Goal: Task Accomplishment & Management: Complete application form

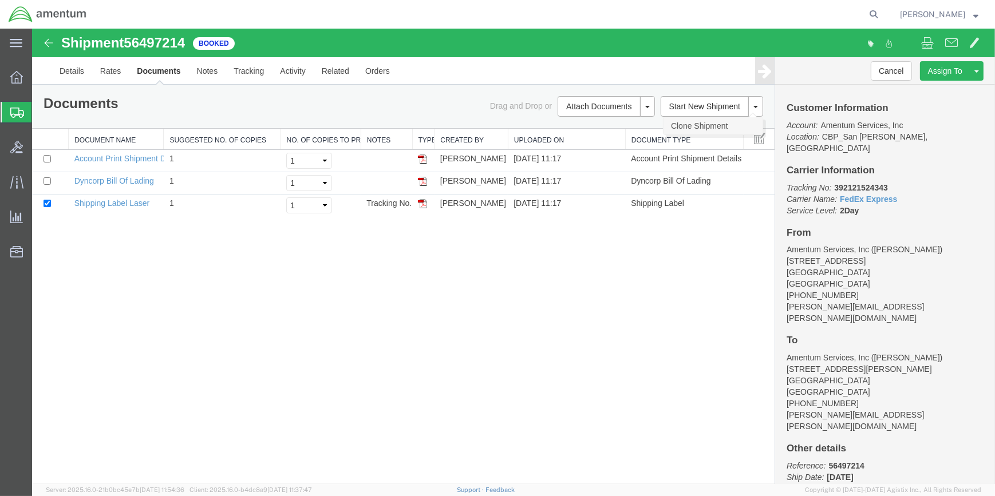
click at [698, 125] on link "Clone Shipment" at bounding box center [712, 125] width 99 height 17
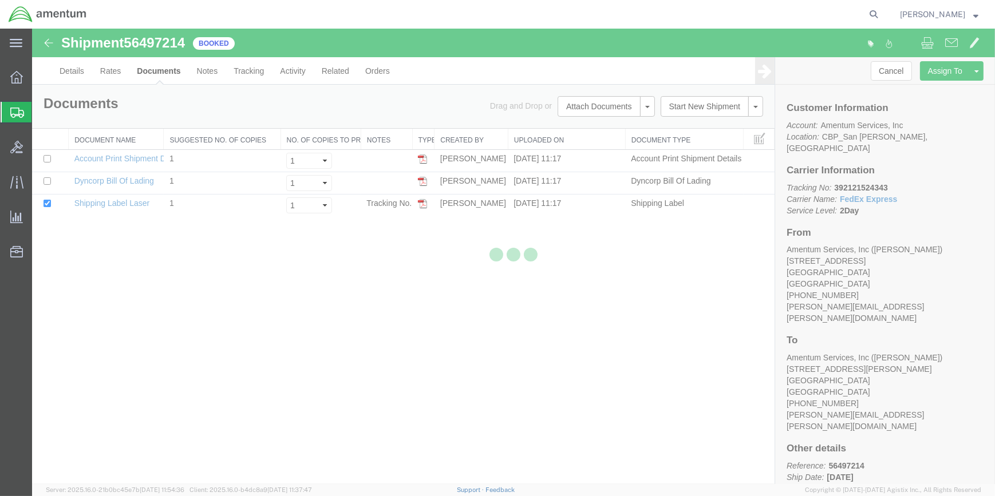
select select "49914"
select select "49831"
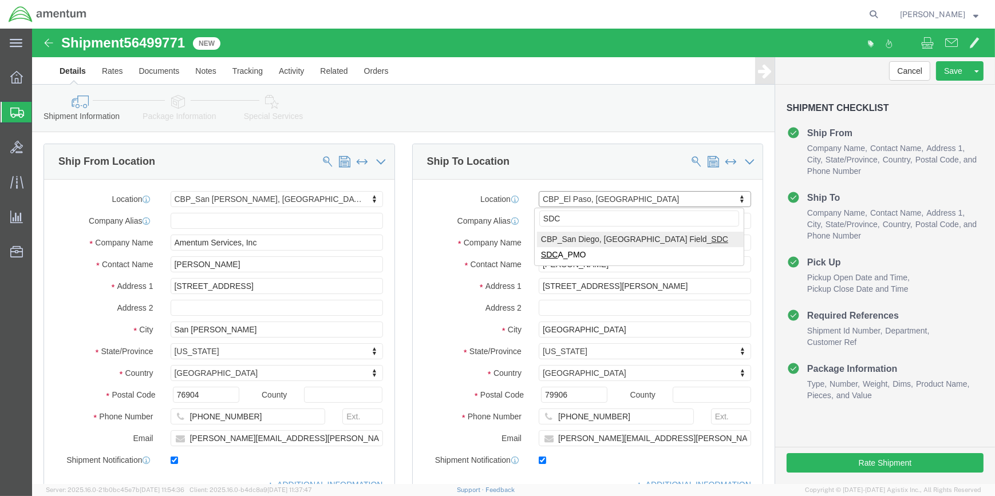
type input "SDC"
select select "49947"
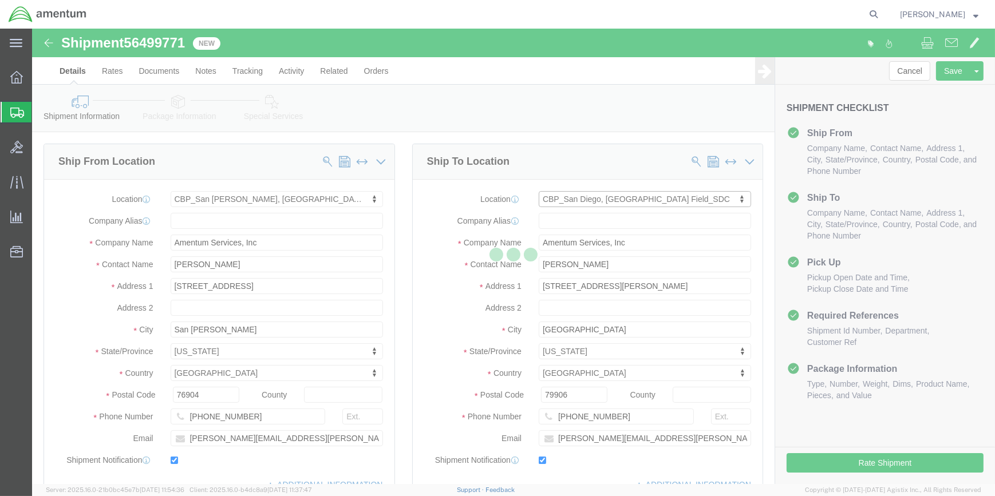
type input "[PERSON_NAME]"
type input "[STREET_ADDRESS]"
type input "[GEOGRAPHIC_DATA]"
type input "92154"
type input "[PHONE_NUMBER]"
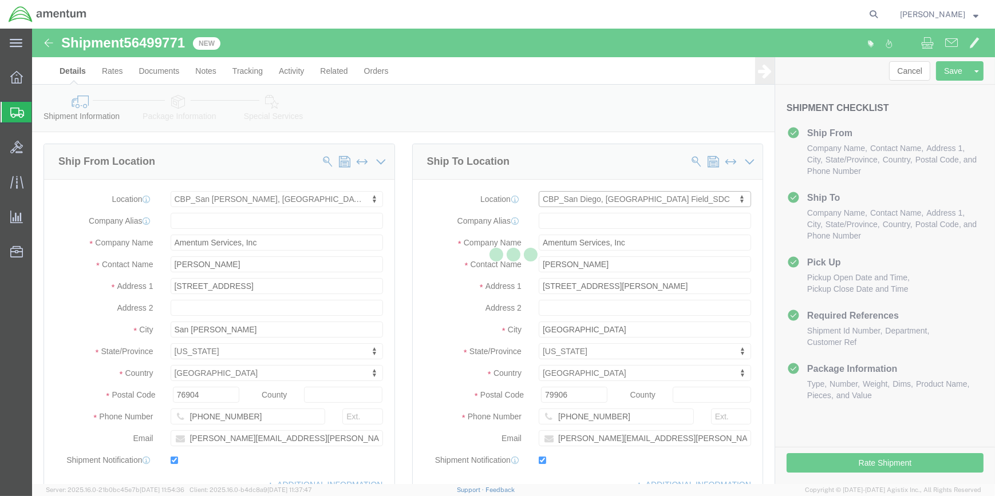
type input "[PERSON_NAME][EMAIL_ADDRESS][PERSON_NAME][DOMAIN_NAME]"
select select "CA"
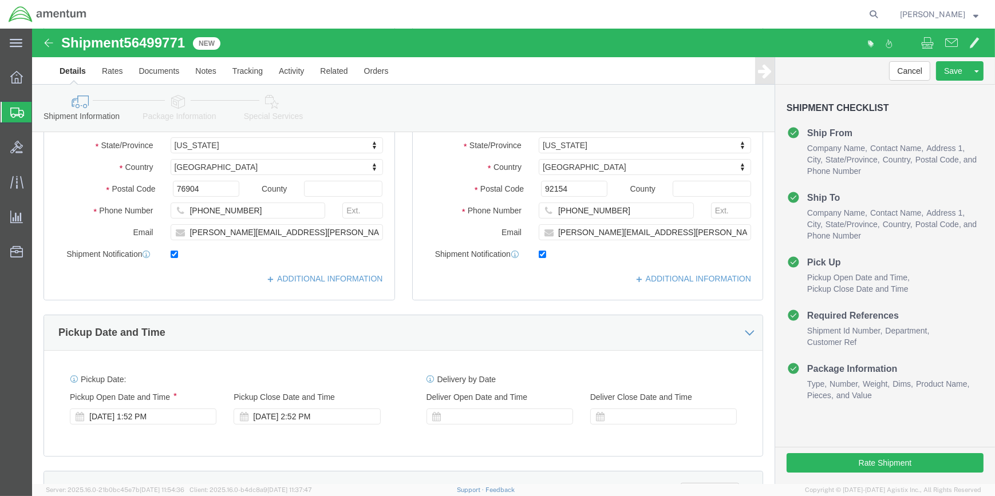
scroll to position [208, 0]
drag, startPoint x: 94, startPoint y: 10, endPoint x: 155, endPoint y: 14, distance: 60.8
click h1 "Shipment 56499771"
drag, startPoint x: 150, startPoint y: 14, endPoint x: 138, endPoint y: 14, distance: 12.0
copy span "56499771"
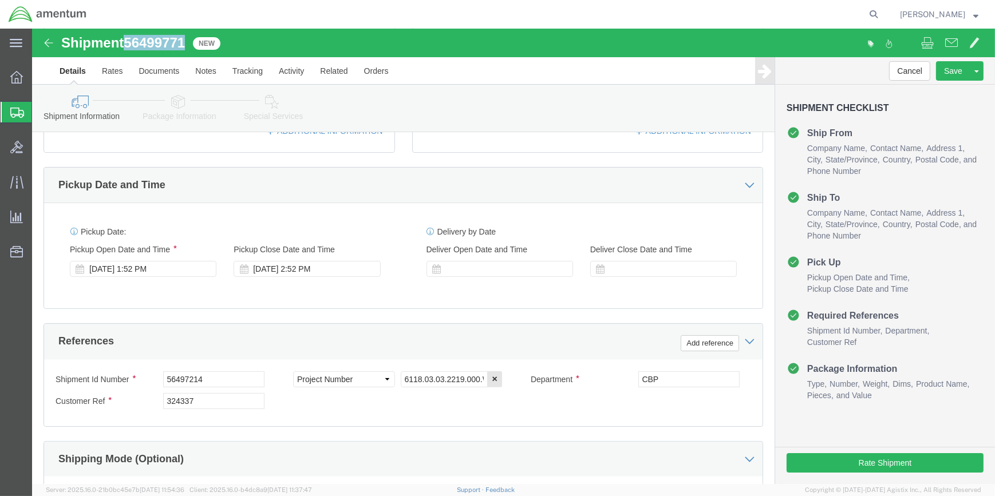
scroll to position [520, 0]
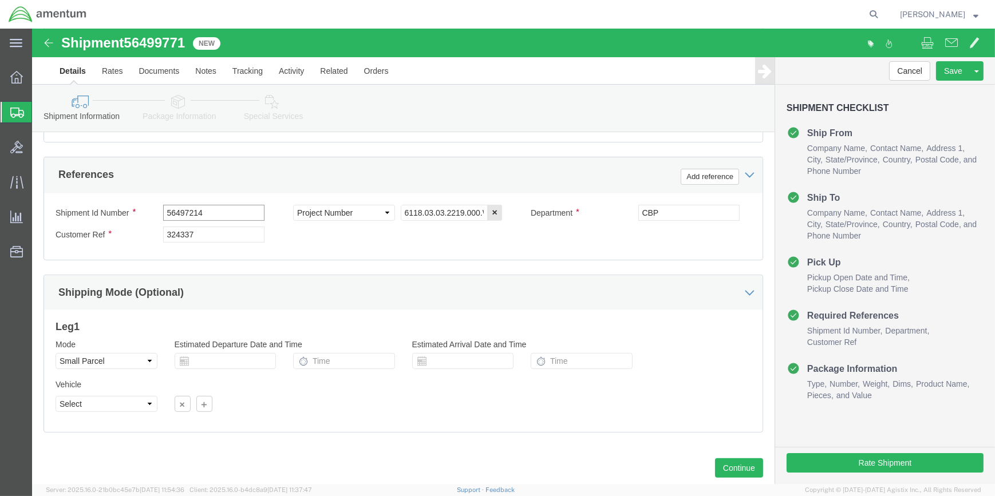
click input "56497214"
drag, startPoint x: 94, startPoint y: 11, endPoint x: 154, endPoint y: 11, distance: 59.5
click h1 "Shipment 56499771"
copy span "56499771"
click input "56497214"
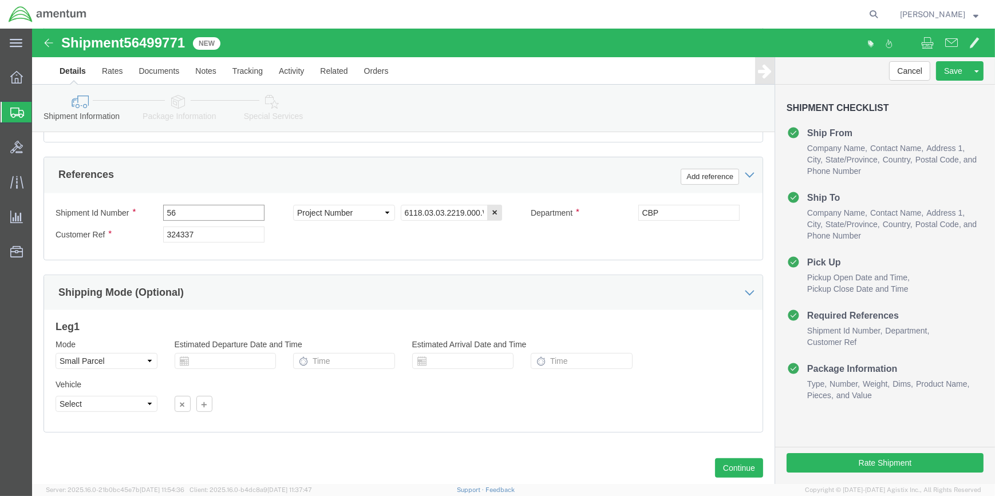
type input "5"
paste input "56499771"
type input "56499771"
click input "324337"
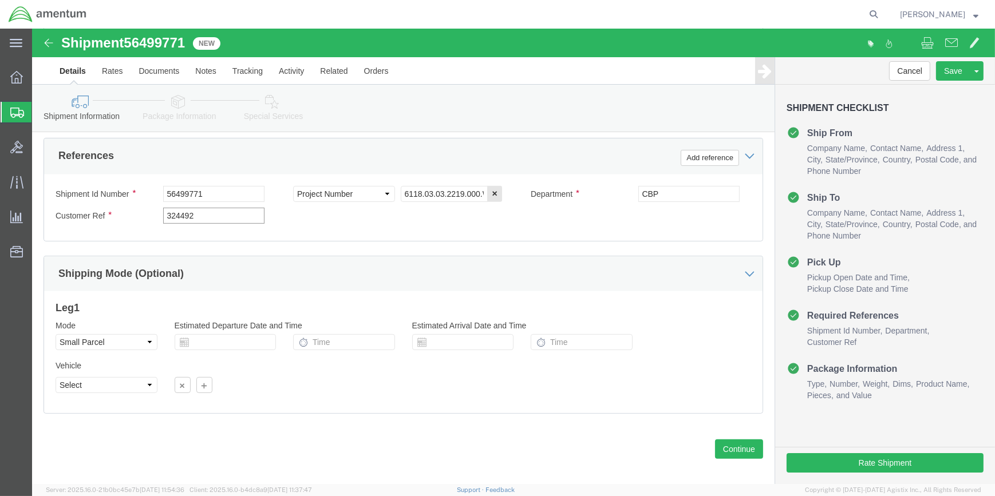
scroll to position [548, 0]
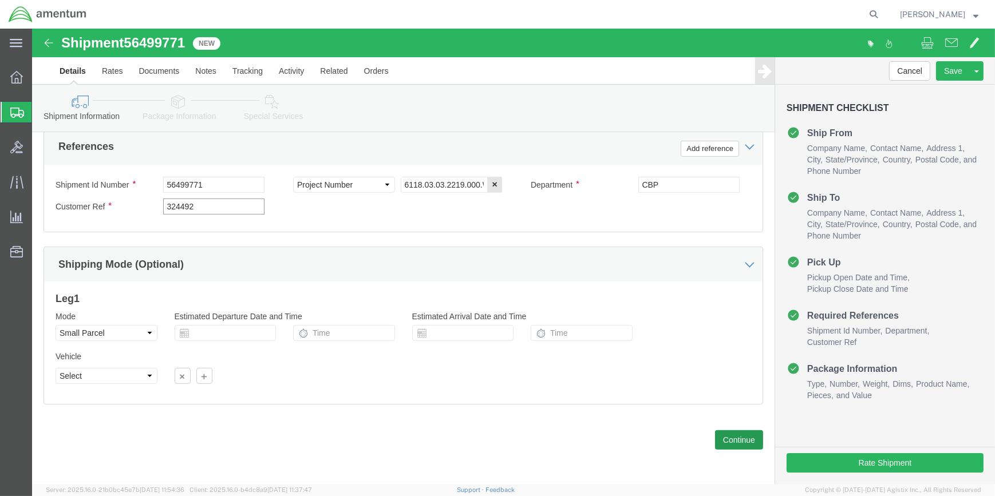
type input "324492"
click button "Continue"
click div
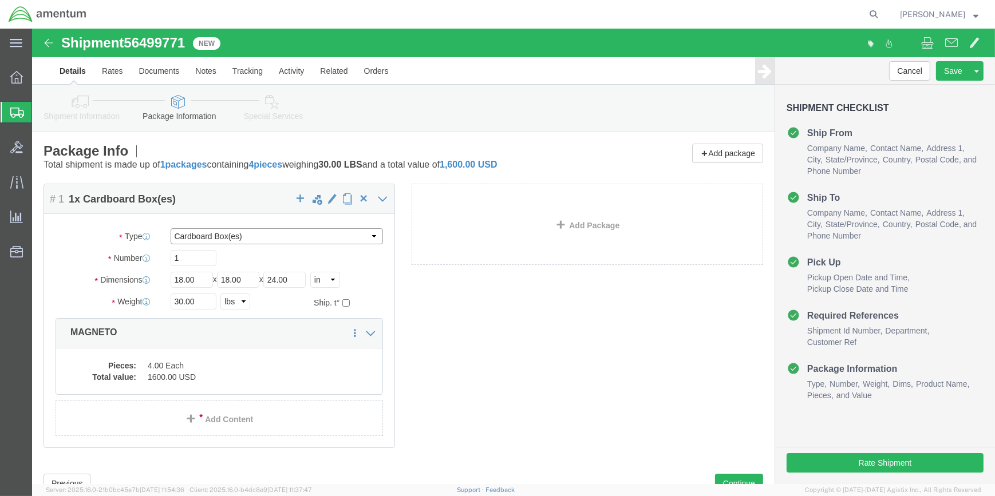
click select "Select Bale(s) Basket(s) Bolt(s) Bottle(s) Buckets Bulk Bundle(s) Can(s) Cardbo…"
select select "SBX"
click select "Select Bale(s) Basket(s) Bolt(s) Bottle(s) Buckets Bulk Bundle(s) Can(s) Cardbo…"
type input "12.25"
type input "11.00"
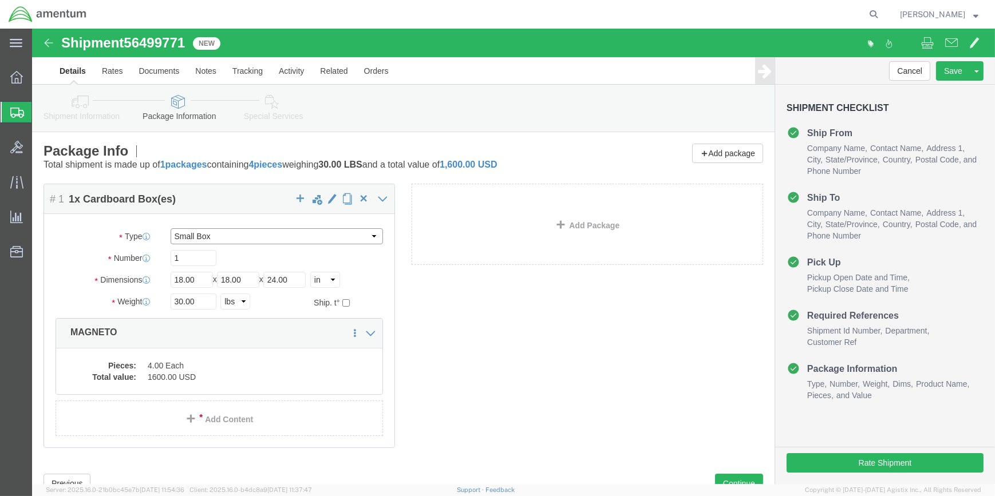
type input "1.50"
click input "30.00"
type input "3"
type input "1"
click dd "4.00 Each"
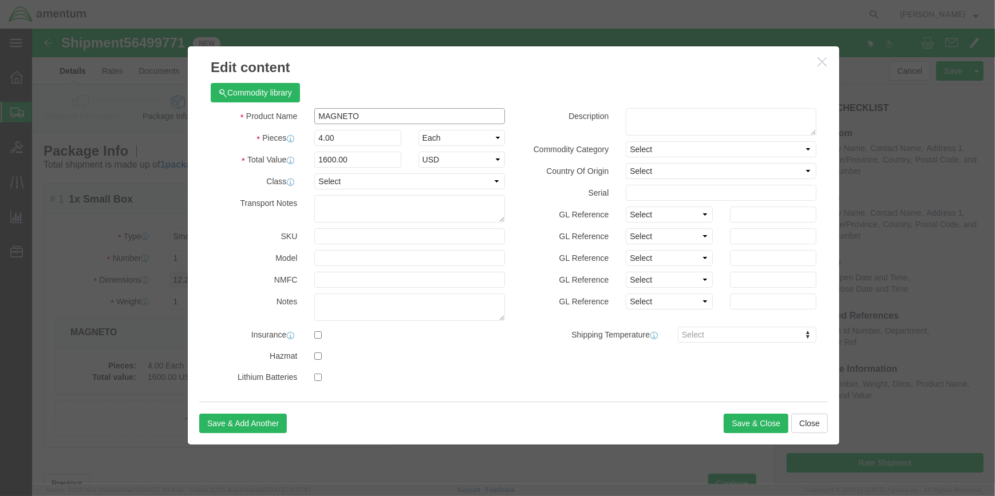
click input "MAGNETO"
type input "M"
type input "ELBOW TUBE"
click input "4.00"
type input "4"
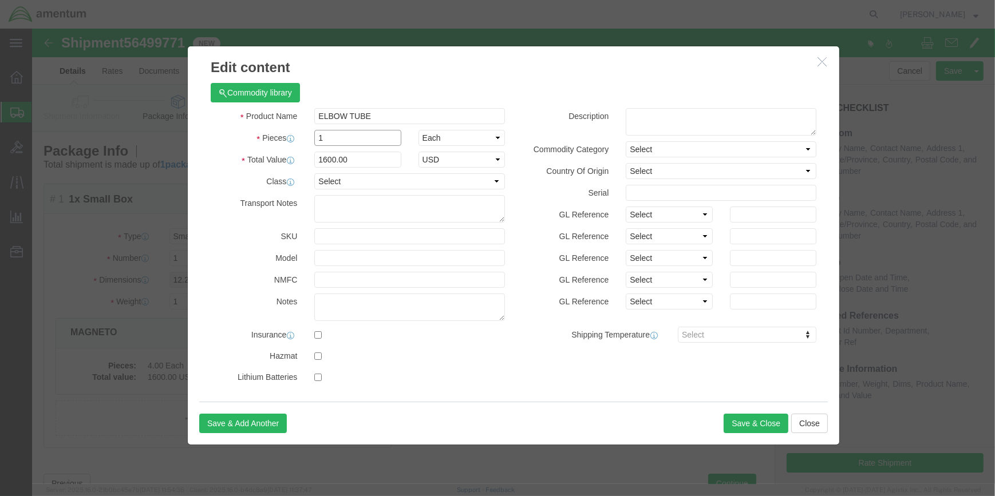
type input "1"
click input "400"
type input "4"
type input "100"
drag, startPoint x: 807, startPoint y: 430, endPoint x: 713, endPoint y: 438, distance: 94.8
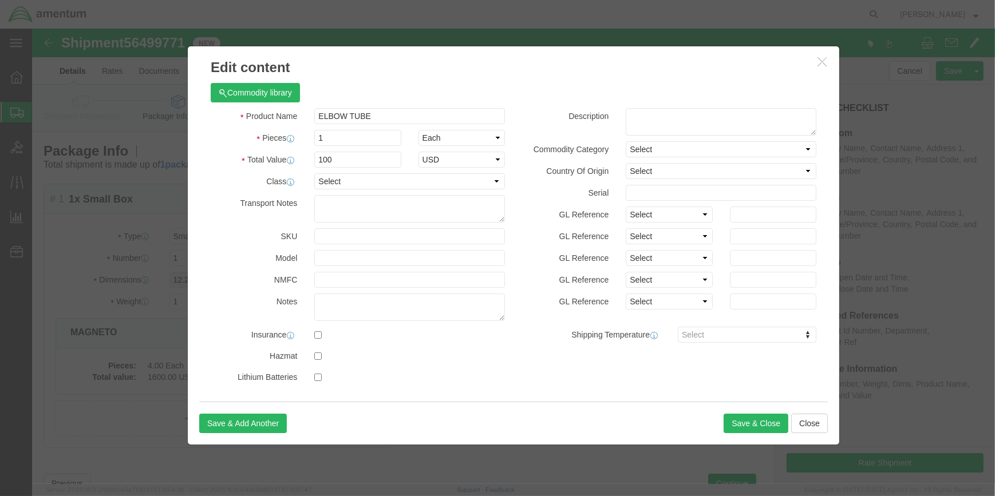
click div
click button "Save & Close"
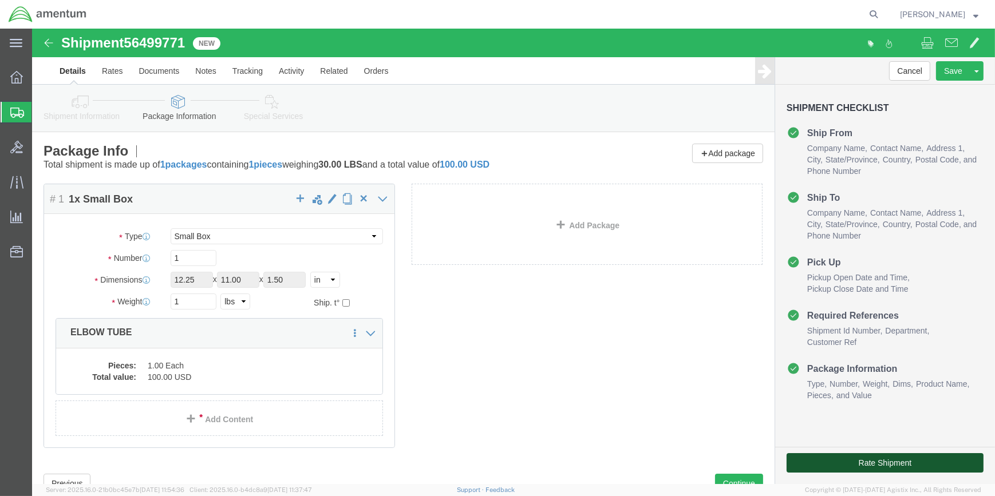
click button "Rate Shipment"
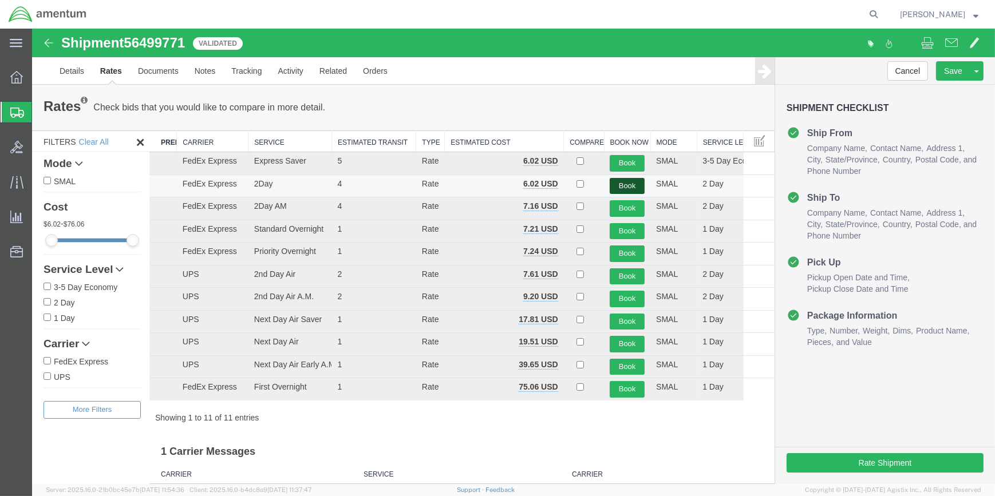
click at [619, 183] on button "Book" at bounding box center [626, 186] width 35 height 17
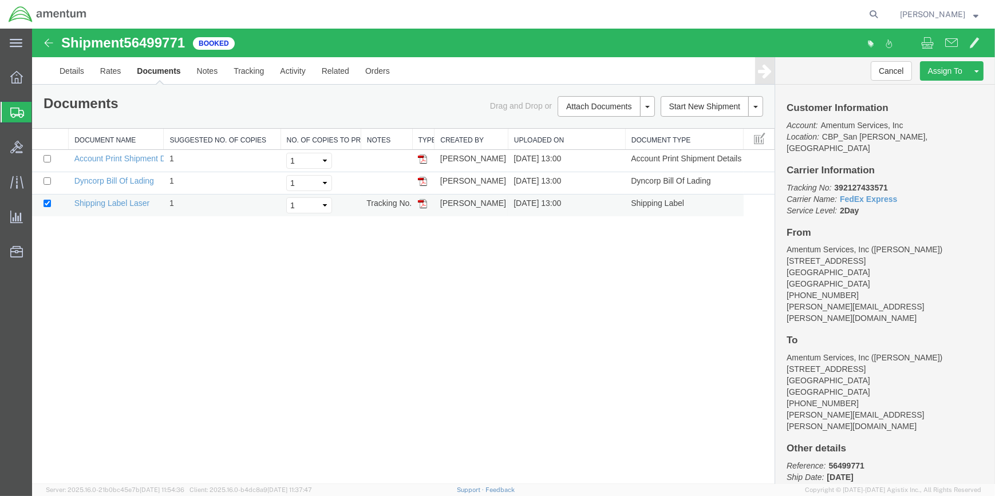
click at [423, 204] on img at bounding box center [422, 203] width 9 height 9
